Goal: Transaction & Acquisition: Purchase product/service

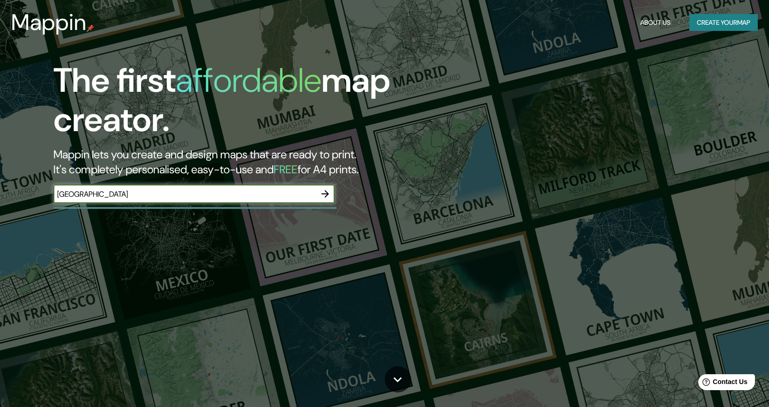
type input "[GEOGRAPHIC_DATA]"
click at [323, 196] on icon "button" at bounding box center [324, 193] width 11 height 11
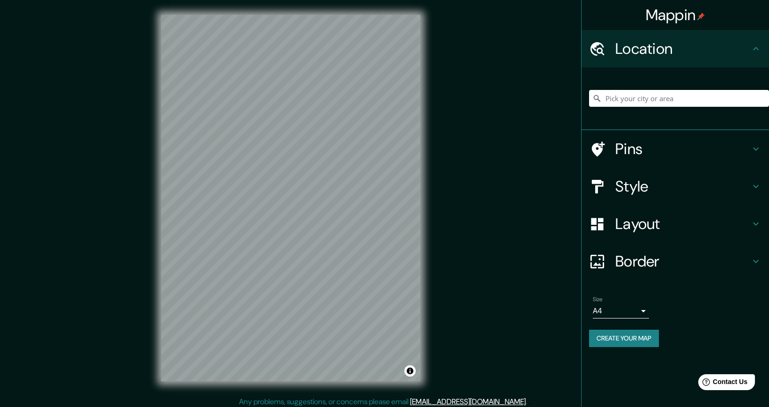
click at [733, 148] on h4 "Pins" at bounding box center [682, 149] width 135 height 19
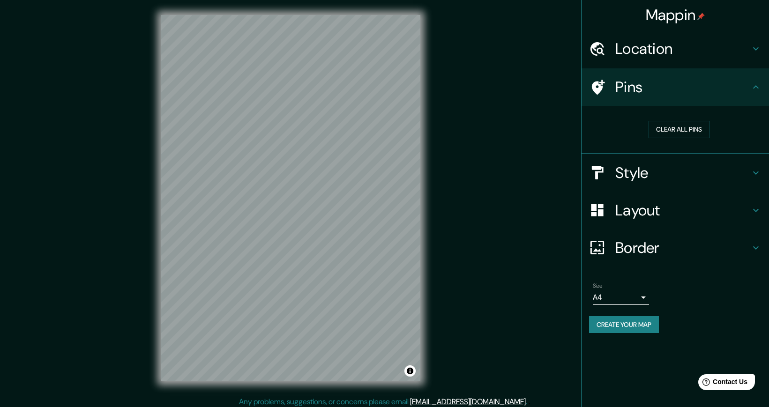
click at [759, 176] on icon at bounding box center [755, 172] width 11 height 11
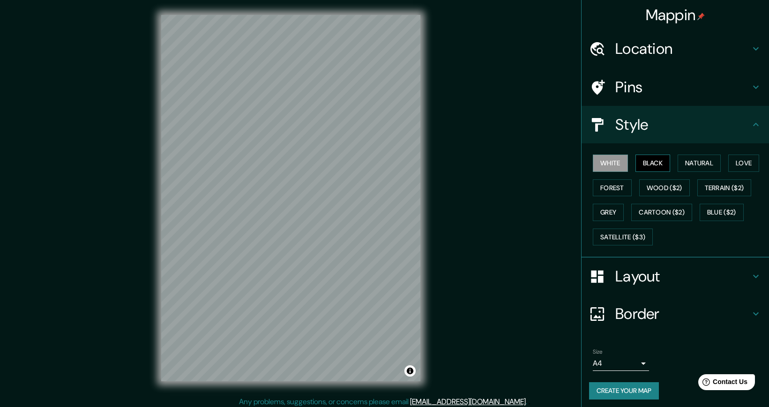
click at [652, 164] on button "Black" at bounding box center [652, 163] width 35 height 17
click at [691, 159] on button "Natural" at bounding box center [698, 163] width 43 height 17
click at [737, 166] on button "Love" at bounding box center [743, 163] width 31 height 17
click at [647, 186] on button "Wood ($2)" at bounding box center [664, 187] width 51 height 17
click at [609, 188] on button "Forest" at bounding box center [611, 187] width 39 height 17
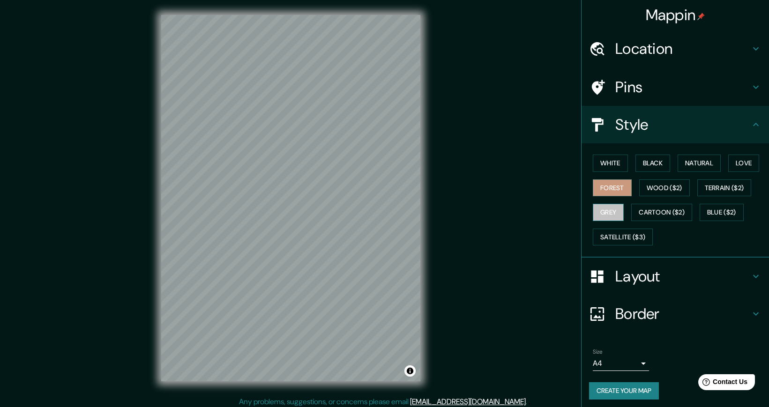
click at [600, 209] on button "Grey" at bounding box center [607, 212] width 31 height 17
click at [646, 213] on button "Cartoon ($2)" at bounding box center [661, 212] width 61 height 17
click at [601, 213] on button "Grey" at bounding box center [607, 212] width 31 height 17
click at [654, 153] on div "White Black Natural Love Forest Wood ($2) Terrain ($2) Grey Cartoon ($2) Blue (…" at bounding box center [679, 200] width 180 height 98
click at [651, 163] on button "Black" at bounding box center [652, 163] width 35 height 17
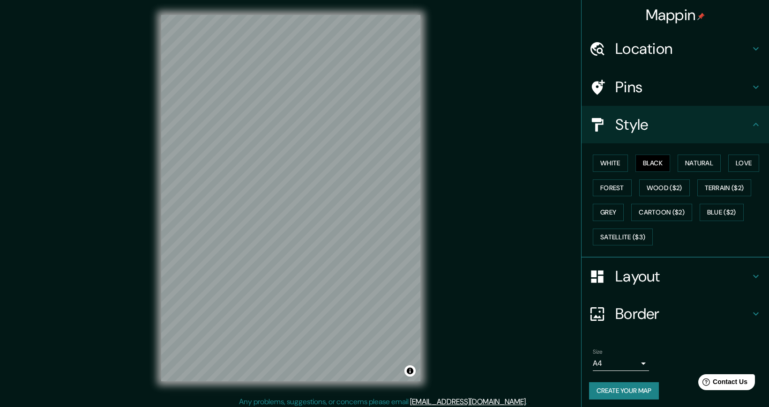
click at [694, 273] on h4 "Layout" at bounding box center [682, 276] width 135 height 19
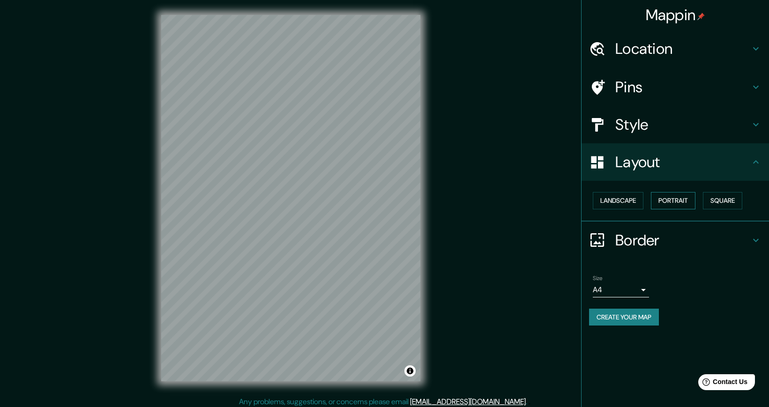
click at [668, 196] on button "Portrait" at bounding box center [673, 200] width 44 height 17
click at [625, 201] on button "Landscape" at bounding box center [617, 200] width 51 height 17
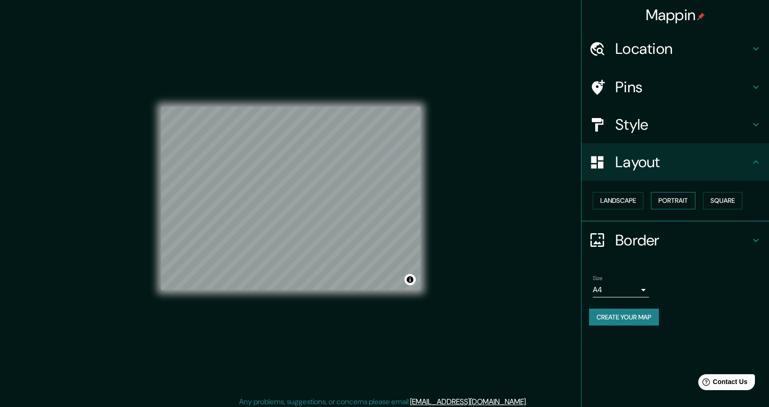
click at [661, 201] on button "Portrait" at bounding box center [673, 200] width 44 height 17
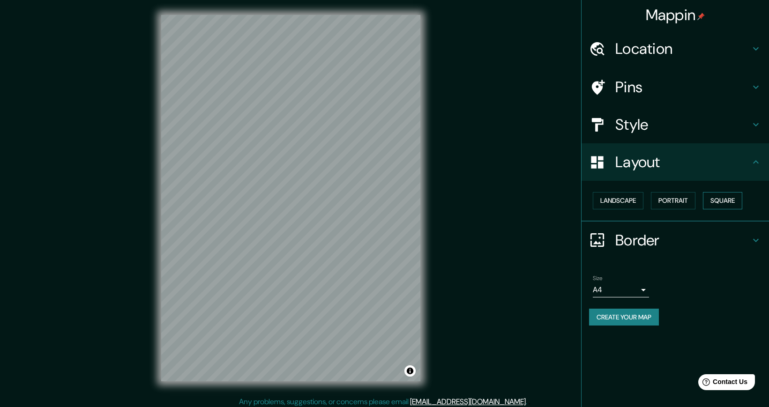
click at [725, 199] on button "Square" at bounding box center [721, 200] width 39 height 17
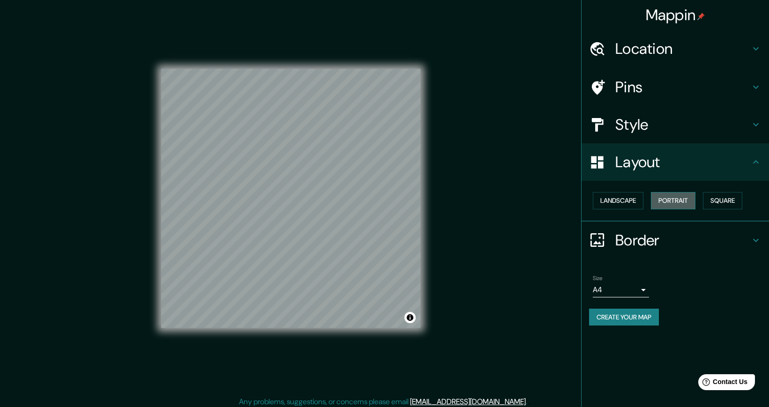
click at [684, 197] on button "Portrait" at bounding box center [673, 200] width 44 height 17
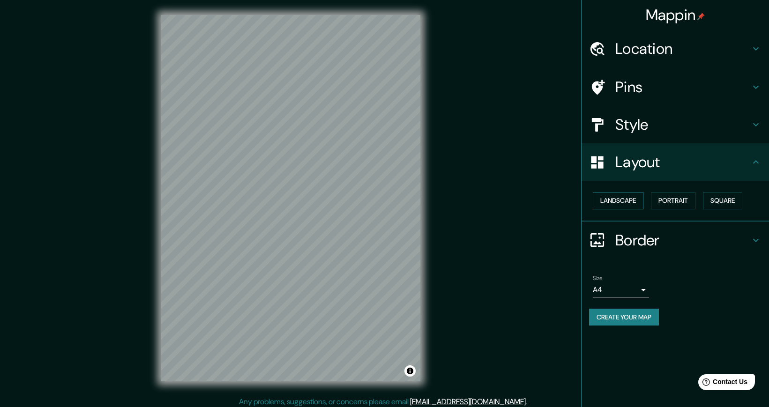
click at [625, 203] on button "Landscape" at bounding box center [617, 200] width 51 height 17
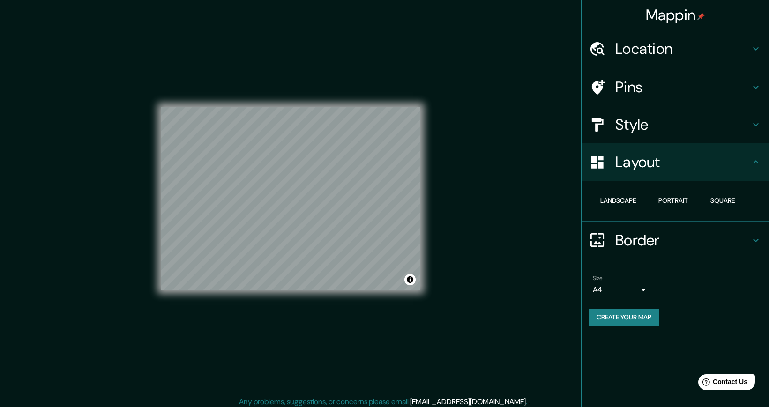
click at [667, 203] on button "Portrait" at bounding box center [673, 200] width 44 height 17
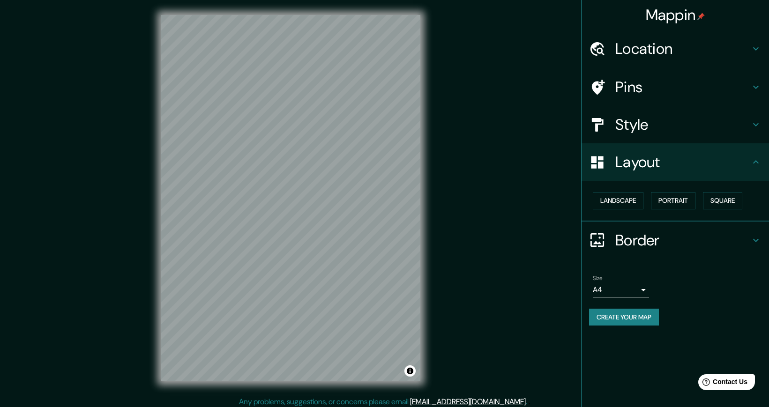
click at [643, 292] on body "Mappin Location Pins Style Layout Landscape Portrait Square Border Choose a bor…" at bounding box center [384, 203] width 769 height 407
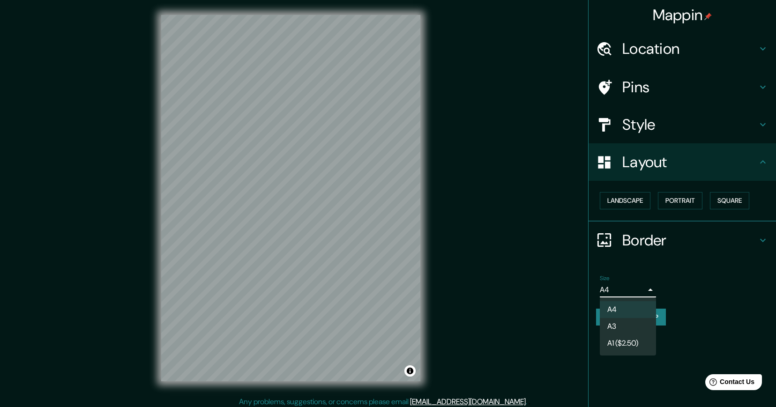
click at [687, 279] on div at bounding box center [388, 203] width 776 height 407
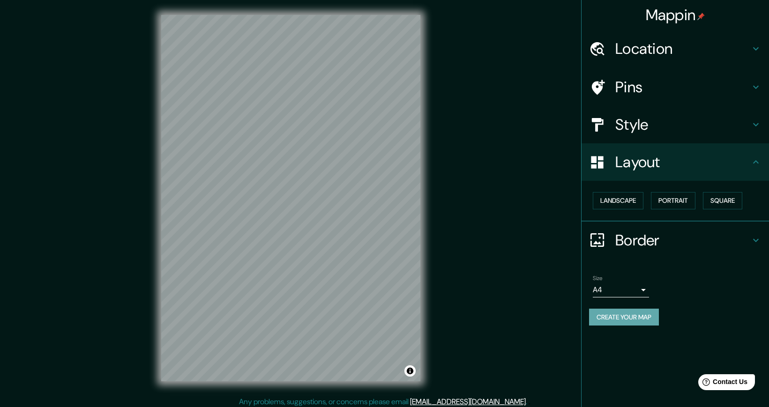
click at [637, 316] on button "Create your map" at bounding box center [624, 317] width 70 height 17
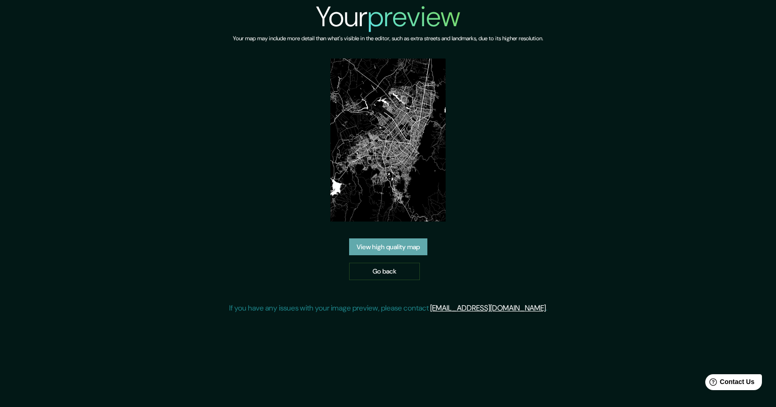
click at [374, 247] on link "View high quality map" at bounding box center [388, 246] width 78 height 17
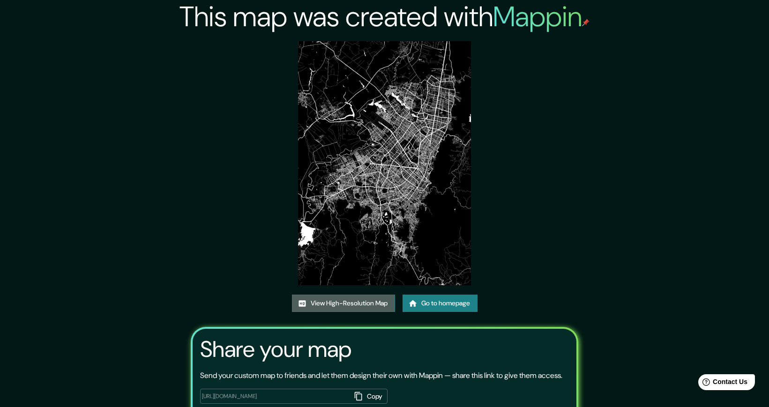
click at [305, 303] on link "View High-Resolution Map" at bounding box center [343, 303] width 103 height 17
